Goal: Information Seeking & Learning: Learn about a topic

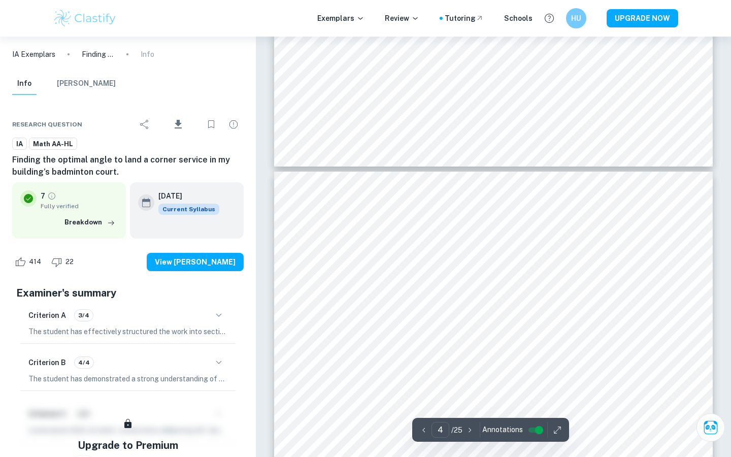
type input "3"
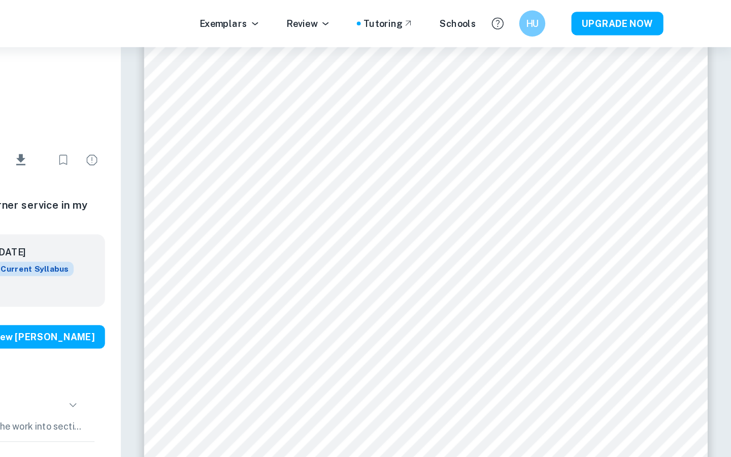
scroll to position [1514, 0]
